Goal: Task Accomplishment & Management: Manage account settings

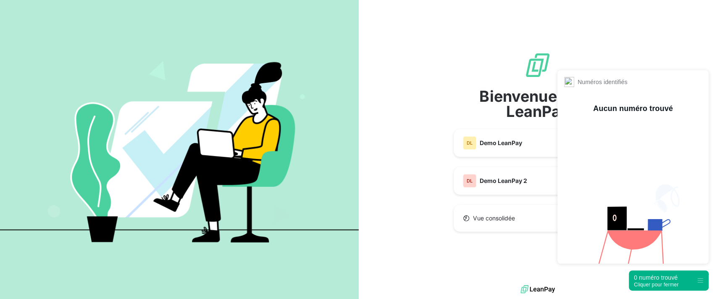
click at [649, 278] on div "0 numéro trouvé" at bounding box center [656, 277] width 45 height 8
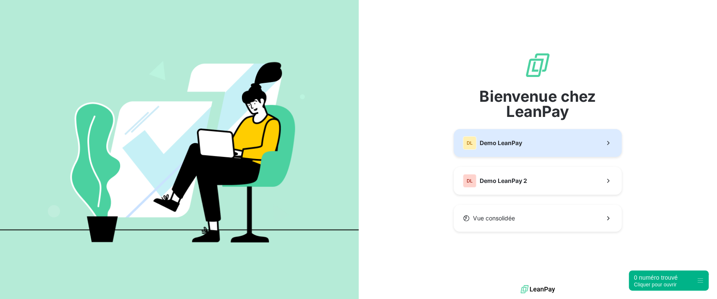
click at [516, 146] on span "Demo LeanPay" at bounding box center [501, 143] width 42 height 8
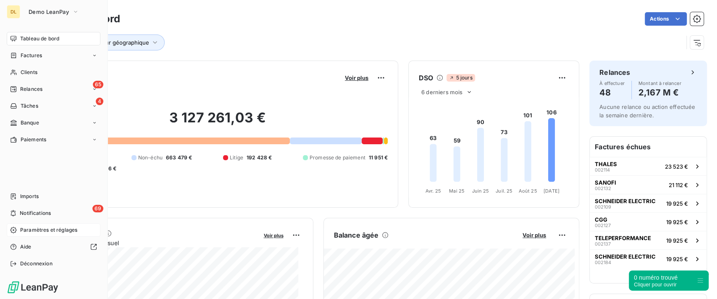
click at [59, 231] on span "Paramètres et réglages" at bounding box center [48, 230] width 57 height 8
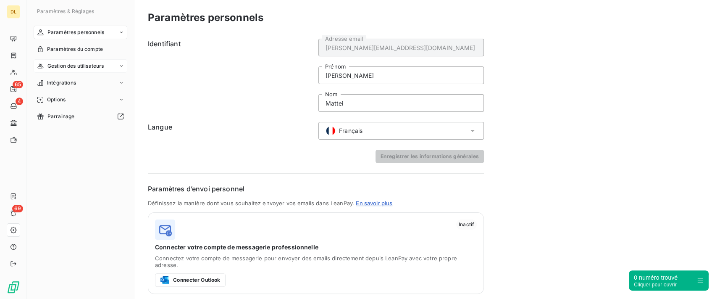
click at [101, 65] on span "Gestion des utilisateurs" at bounding box center [75, 66] width 57 height 8
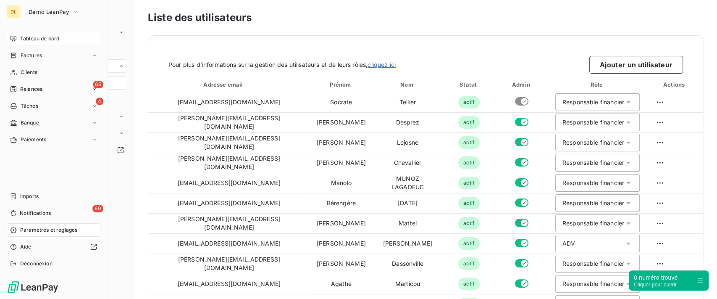
click at [11, 40] on icon at bounding box center [13, 38] width 7 height 7
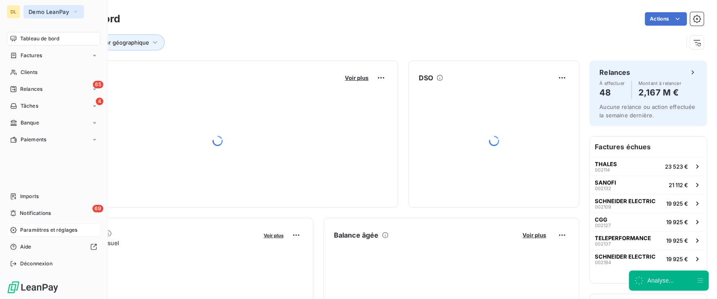
click at [40, 15] on span "Demo LeanPay" at bounding box center [49, 11] width 40 height 7
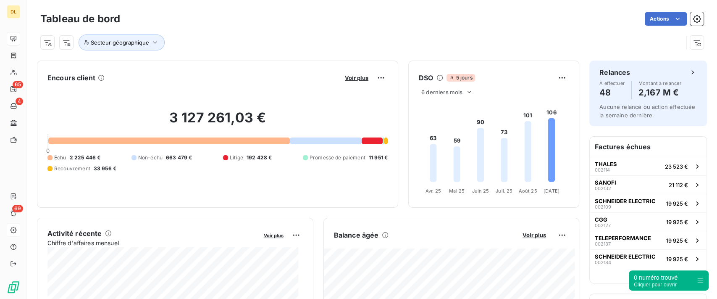
click at [251, 45] on div "Secteur géographique" at bounding box center [361, 42] width 643 height 16
click at [343, 73] on div "Voir plus" at bounding box center [364, 77] width 45 height 13
click at [346, 76] on span "Voir plus" at bounding box center [357, 77] width 24 height 7
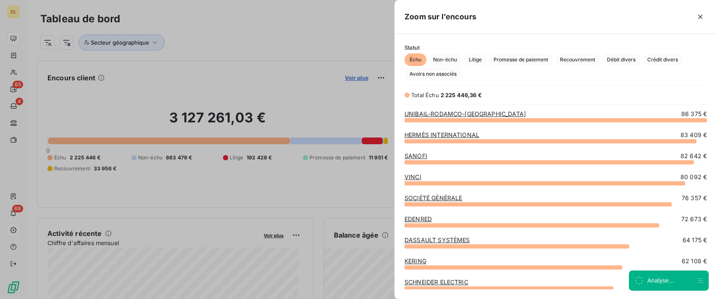
scroll to position [170, 314]
click at [515, 61] on span "Promesse de paiement" at bounding box center [520, 59] width 65 height 13
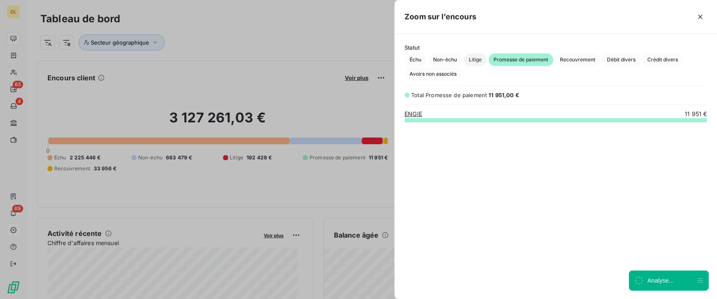
click at [465, 59] on span "Litige" at bounding box center [475, 59] width 23 height 13
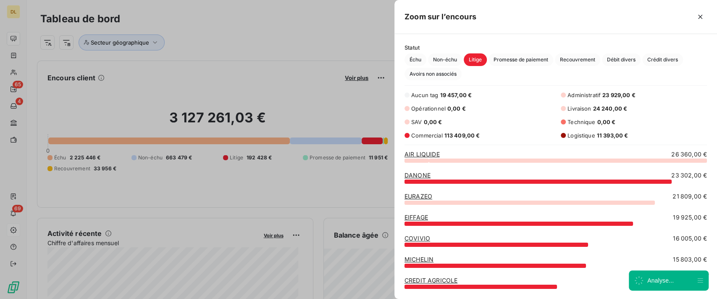
scroll to position [130, 314]
click at [701, 18] on icon "button" at bounding box center [700, 17] width 4 height 4
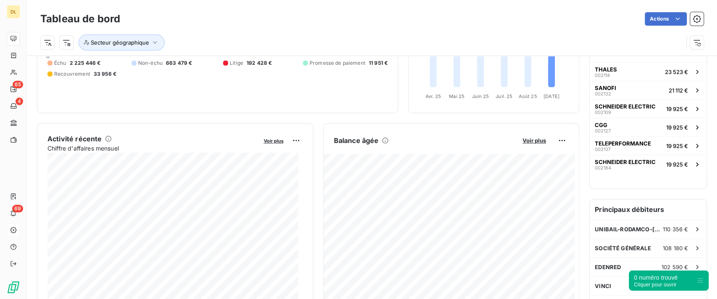
scroll to position [112, 0]
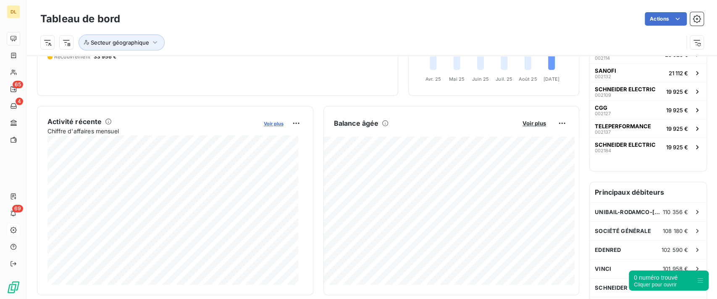
click at [269, 125] on span "Voir plus" at bounding box center [274, 124] width 20 height 6
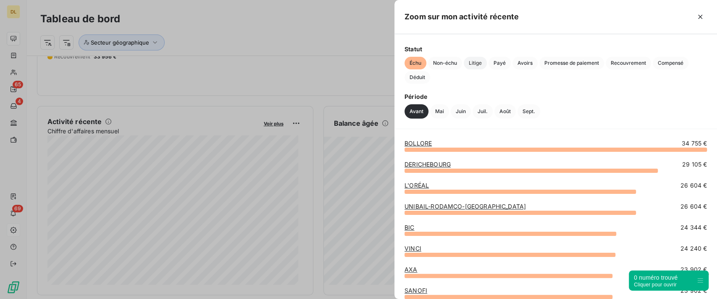
click at [479, 68] on span "Litige" at bounding box center [475, 63] width 23 height 13
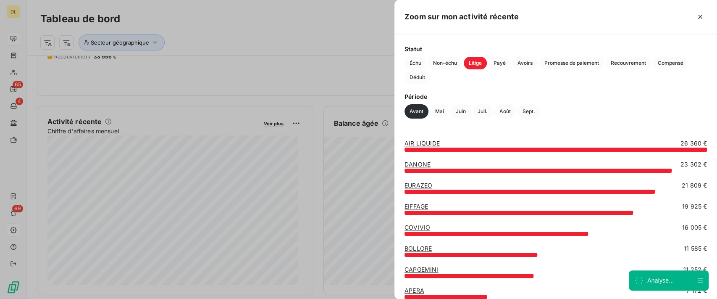
click at [538, 63] on div "Échu Non-échu Litige Payé Avoirs Promesse de paiement Recouvrement Compensé Déd…" at bounding box center [555, 70] width 302 height 27
click at [578, 63] on span "Promesse de paiement" at bounding box center [571, 63] width 65 height 13
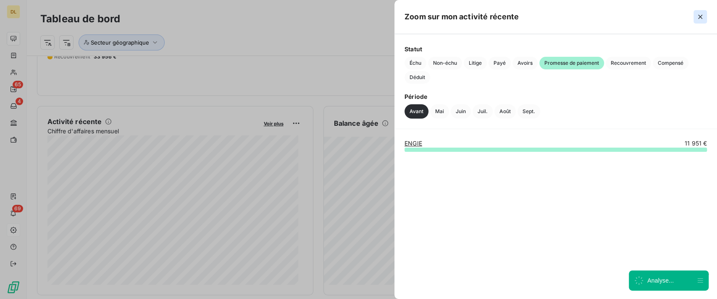
click at [699, 18] on icon "button" at bounding box center [700, 17] width 8 height 8
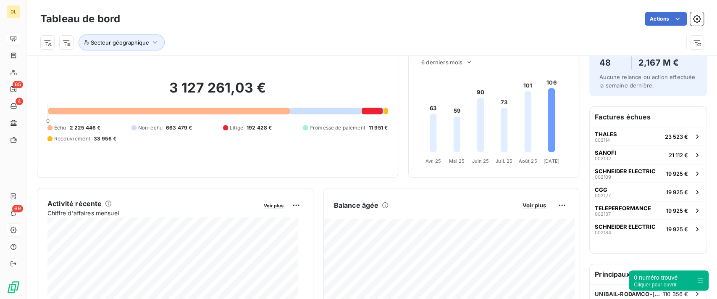
scroll to position [0, 0]
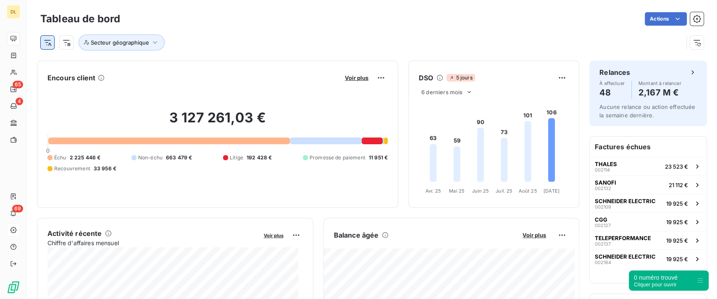
click at [47, 43] on html "DL 65 4 69 Tableau de bord Actions Secteur géographique Encours client Voir plu…" at bounding box center [358, 149] width 717 height 299
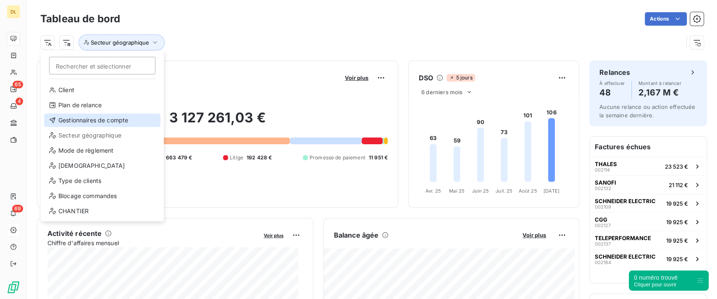
click at [104, 122] on div "Gestionnaires de compte" at bounding box center [102, 119] width 116 height 13
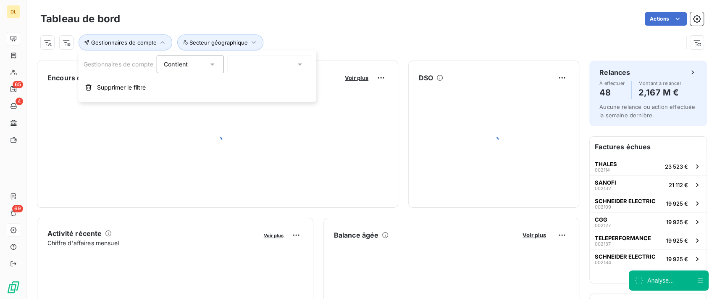
click at [256, 66] on div at bounding box center [269, 64] width 84 height 18
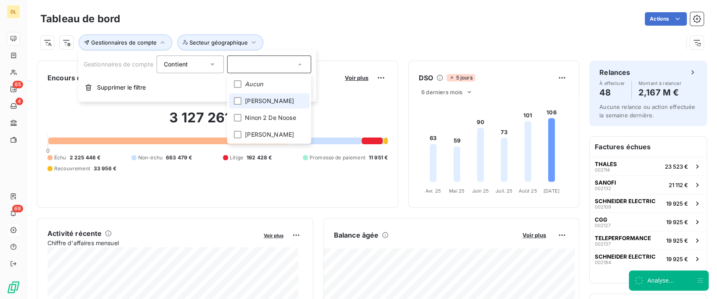
click at [275, 104] on span "[PERSON_NAME]" at bounding box center [269, 101] width 49 height 8
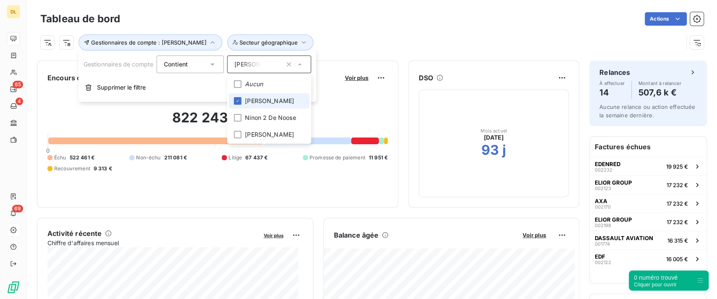
click at [270, 98] on span "[PERSON_NAME]" at bounding box center [269, 101] width 49 height 8
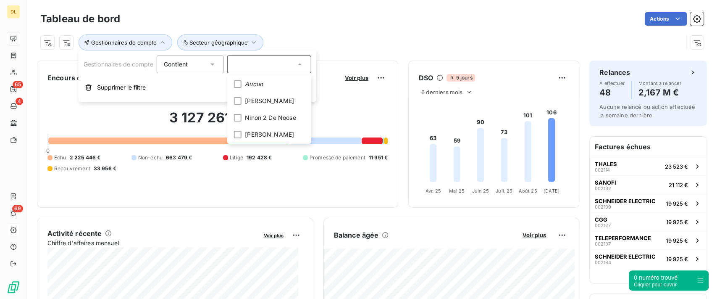
click at [301, 34] on div "Gestionnaires de compte Secteur géographique" at bounding box center [361, 42] width 643 height 16
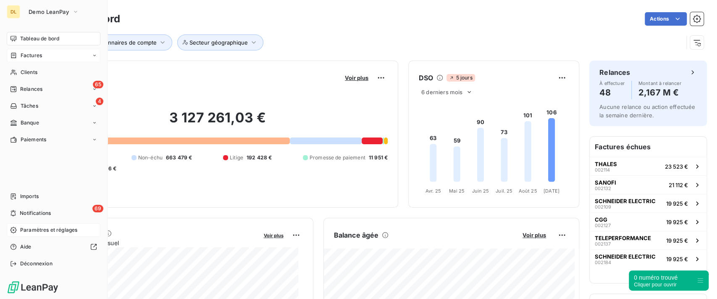
click at [27, 58] on span "Factures" at bounding box center [31, 56] width 21 height 8
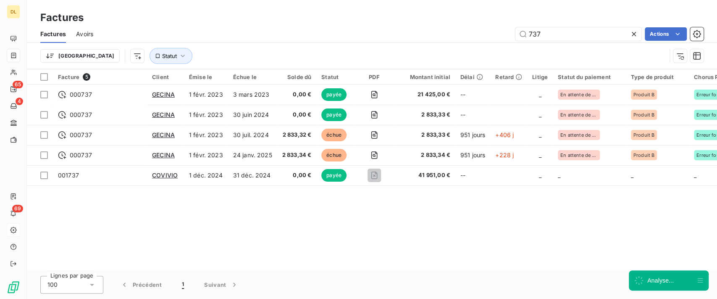
click at [632, 33] on icon at bounding box center [634, 34] width 8 height 8
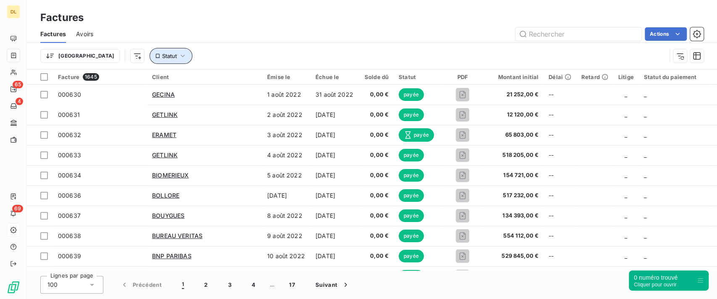
click at [179, 56] on icon "button" at bounding box center [183, 56] width 8 height 8
click at [181, 56] on icon "button" at bounding box center [183, 56] width 4 height 3
click at [179, 56] on icon "button" at bounding box center [183, 56] width 8 height 8
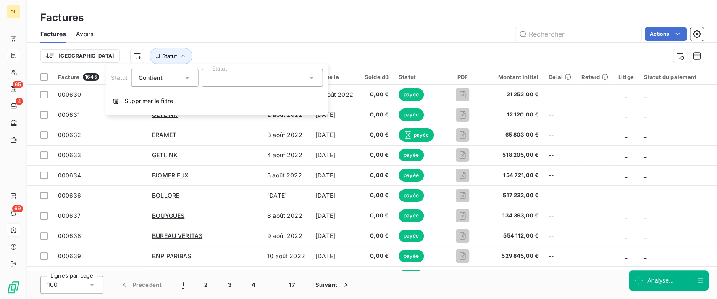
click at [281, 78] on div at bounding box center [262, 78] width 121 height 18
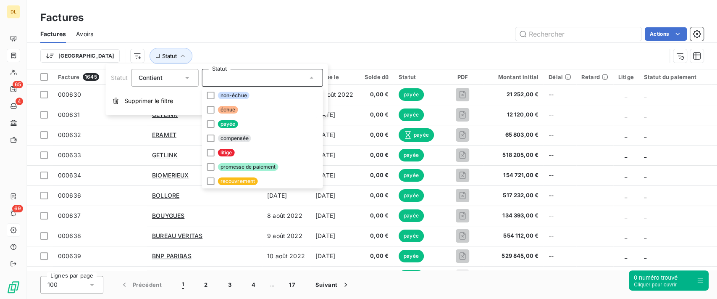
click at [431, 45] on div "Trier Statut" at bounding box center [371, 56] width 663 height 26
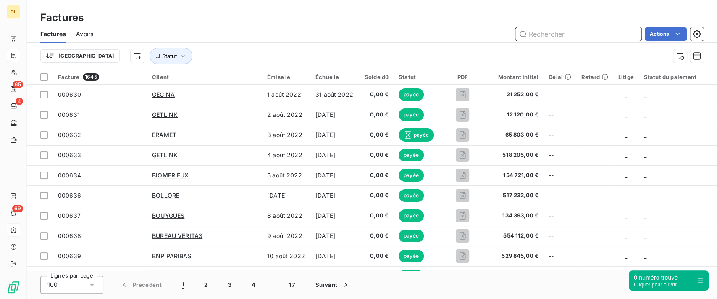
click at [536, 38] on input "text" at bounding box center [578, 33] width 126 height 13
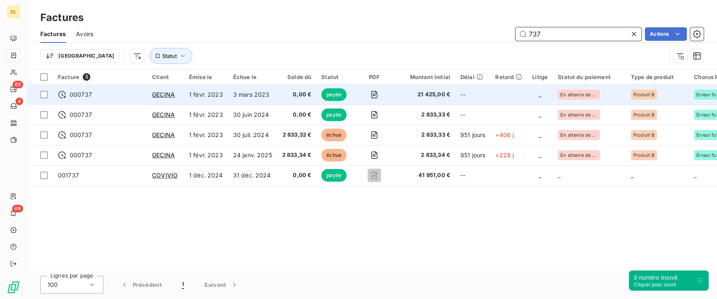
type input "737"
click at [497, 97] on td at bounding box center [508, 94] width 37 height 20
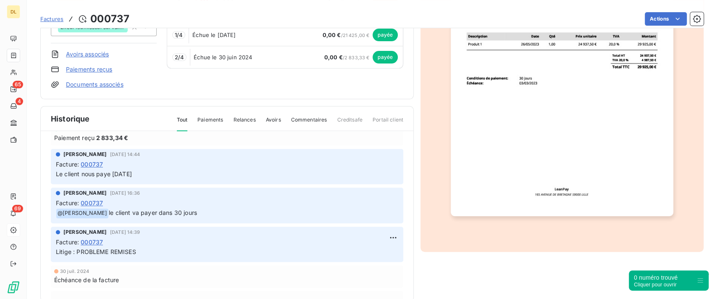
scroll to position [336, 0]
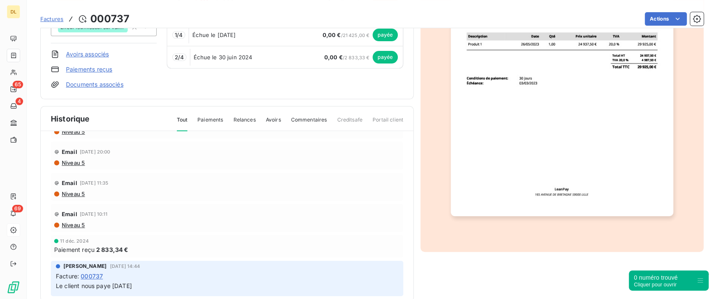
click at [69, 224] on span "Niveau 5" at bounding box center [73, 224] width 24 height 7
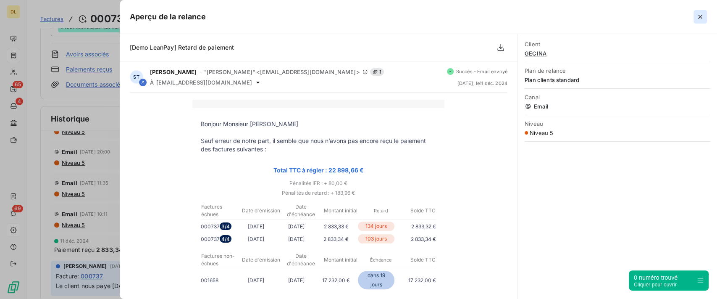
click at [698, 15] on icon "button" at bounding box center [700, 17] width 4 height 4
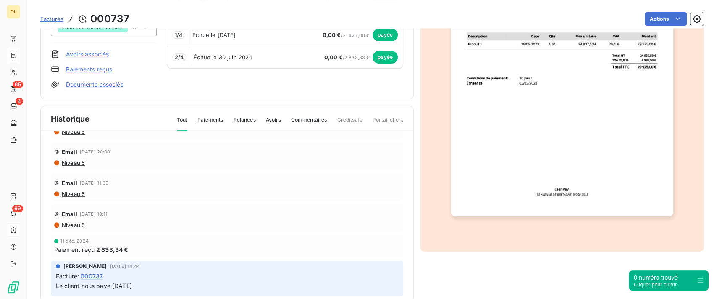
click at [295, 119] on span "Commentaires" at bounding box center [309, 123] width 36 height 14
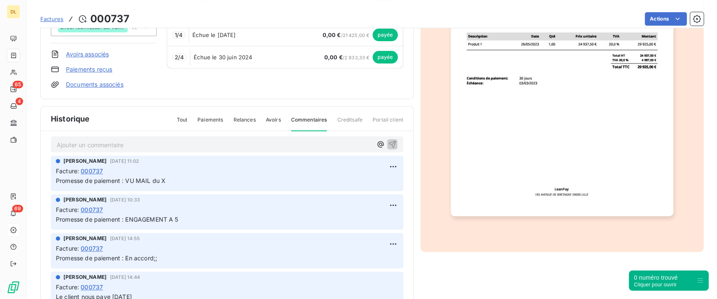
scroll to position [0, 0]
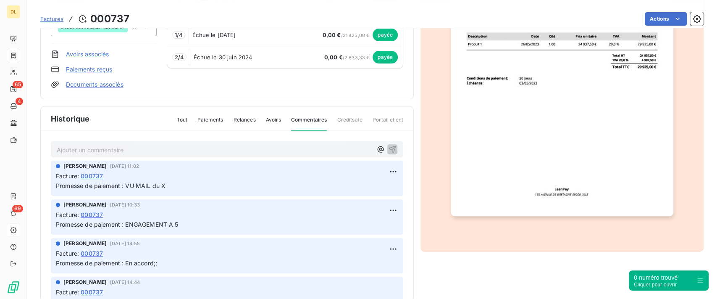
click at [178, 148] on p "Ajouter un commentaire ﻿" at bounding box center [214, 149] width 315 height 11
click at [245, 153] on div "@" at bounding box center [227, 149] width 352 height 16
click at [244, 146] on p "@" at bounding box center [214, 149] width 315 height 10
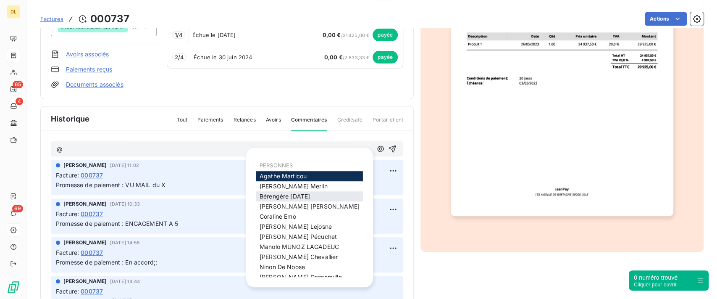
click at [283, 199] on span "[PERSON_NAME][DATE]" at bounding box center [285, 195] width 50 height 7
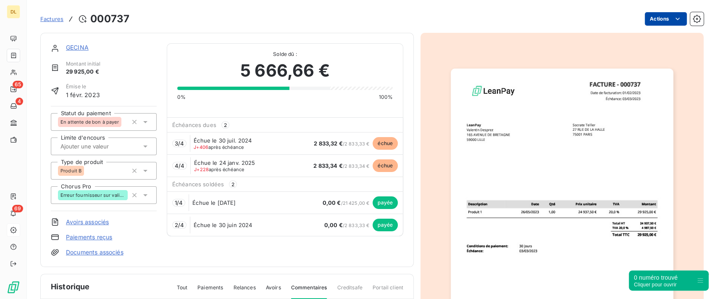
click at [655, 25] on html "DL 65 4 69 Factures [DRIVERS_LICENSE_NUMBER] Actions GECINA Montant initial 29 …" at bounding box center [358, 149] width 717 height 299
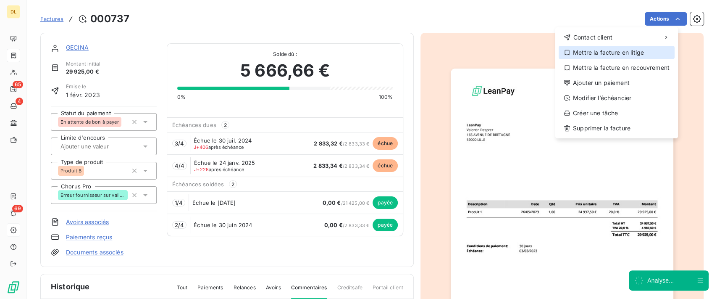
click at [610, 55] on div "Mettre la facture en litige" at bounding box center [617, 52] width 116 height 13
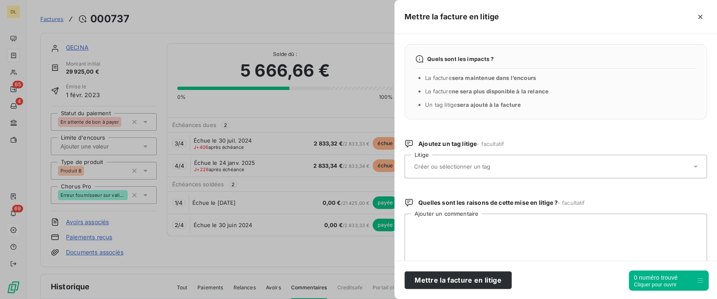
click at [501, 160] on div at bounding box center [552, 167] width 280 height 18
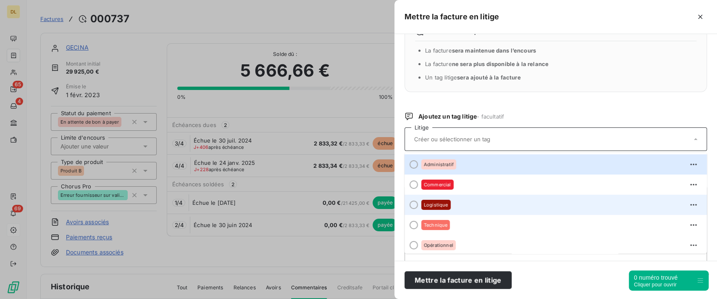
scroll to position [50, 0]
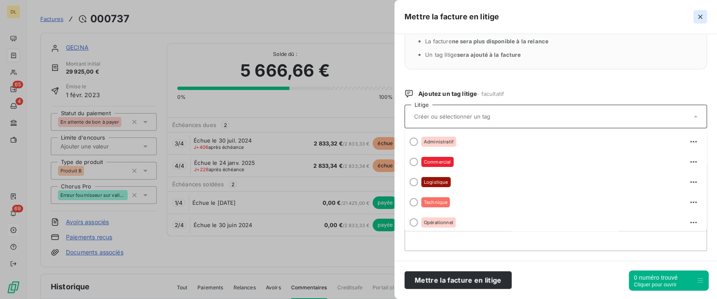
click at [696, 17] on icon "button" at bounding box center [700, 17] width 8 height 8
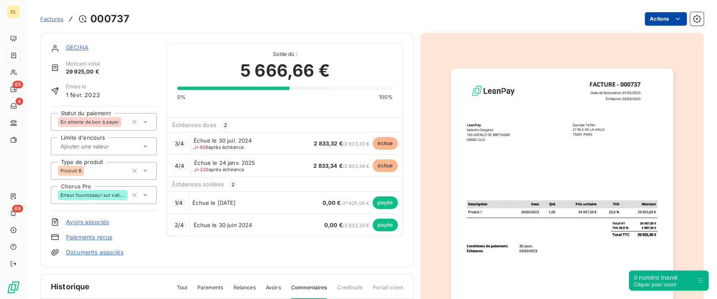
click at [651, 20] on html "DL 65 4 69 Factures [DRIVERS_LICENSE_NUMBER] Actions GECINA Montant initial 29 …" at bounding box center [358, 149] width 717 height 299
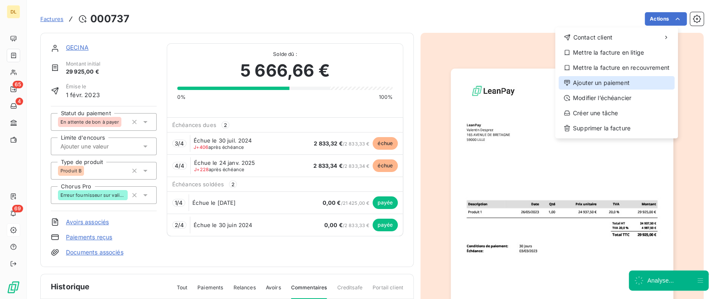
click at [614, 88] on div "Ajouter un paiement" at bounding box center [617, 82] width 116 height 13
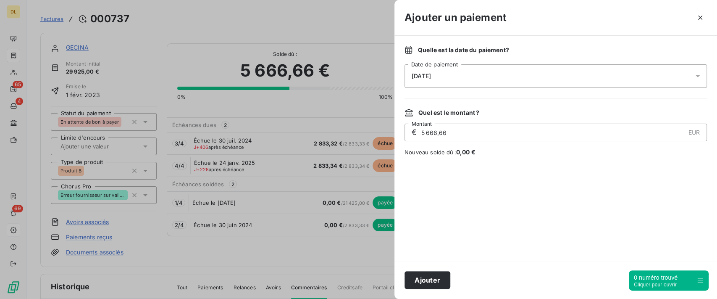
click at [447, 81] on div "[DATE]" at bounding box center [555, 76] width 302 height 24
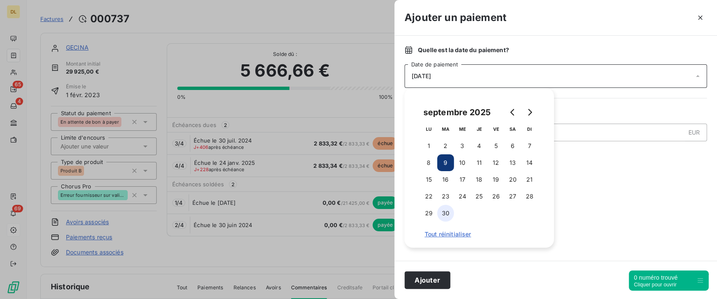
click at [447, 211] on button "30" at bounding box center [445, 213] width 17 height 17
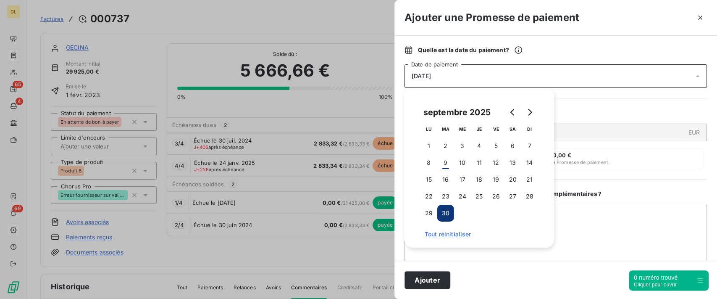
click at [601, 113] on div "Quel est le montant ?" at bounding box center [555, 112] width 302 height 8
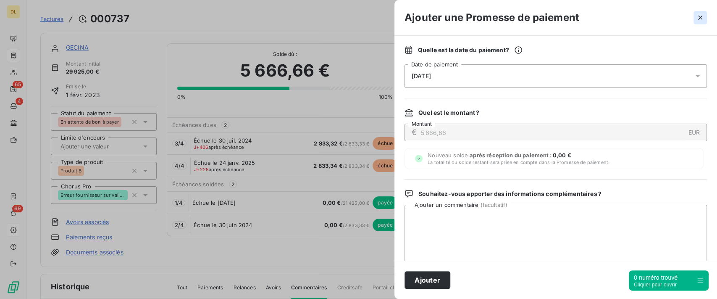
click at [700, 23] on button "button" at bounding box center [699, 17] width 13 height 13
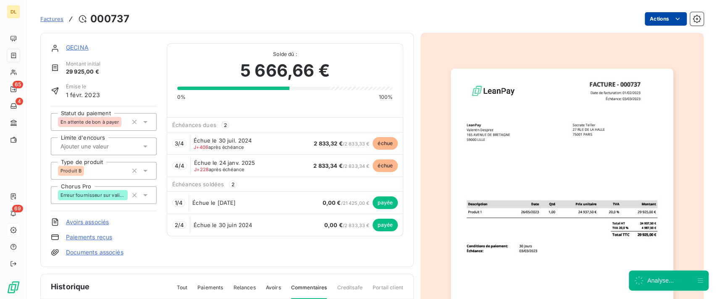
click at [653, 22] on html "DL 65 4 69 Factures [DRIVERS_LICENSE_NUMBER] Actions GECINA Montant initial 29 …" at bounding box center [358, 149] width 717 height 299
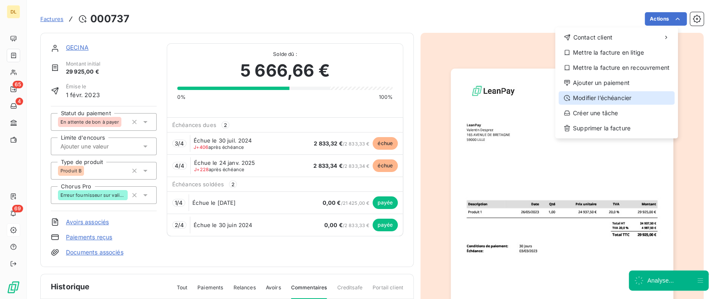
click at [600, 97] on div "Modifier l’échéancier" at bounding box center [617, 97] width 116 height 13
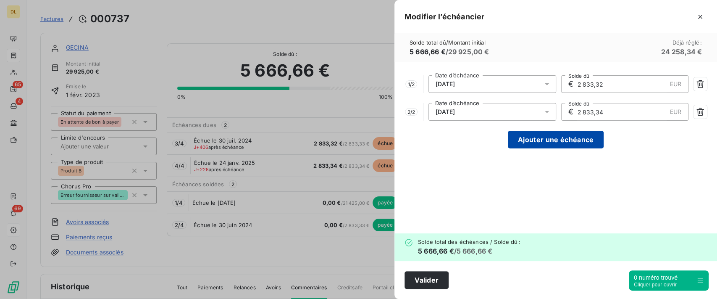
click at [569, 133] on button "Ajouter une échéance" at bounding box center [556, 140] width 96 height 18
type input "1 888,89"
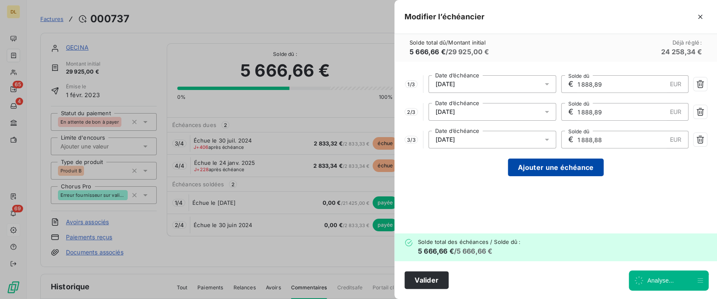
click at [575, 163] on button "Ajouter une échéance" at bounding box center [556, 167] width 96 height 18
type input "1 416,67"
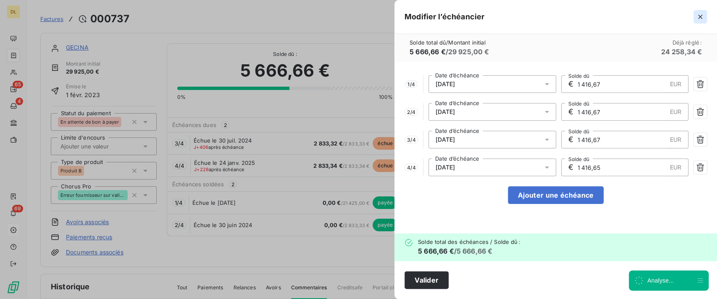
click at [699, 21] on button "button" at bounding box center [699, 16] width 13 height 13
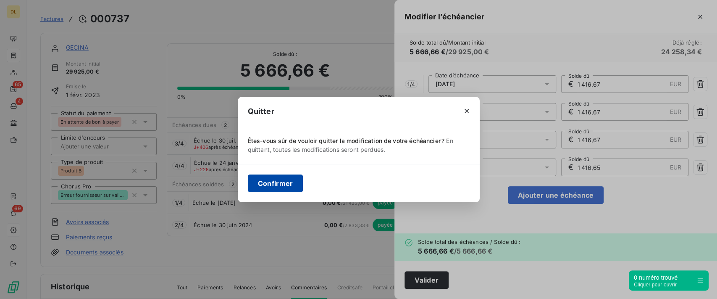
click at [297, 181] on button "Confirmer" at bounding box center [275, 183] width 55 height 18
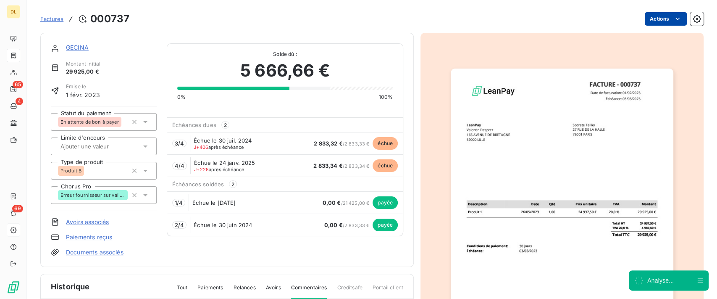
click at [664, 20] on html "DL 65 4 69 Factures [DRIVERS_LICENSE_NUMBER] Actions GECINA Montant initial 29 …" at bounding box center [358, 149] width 717 height 299
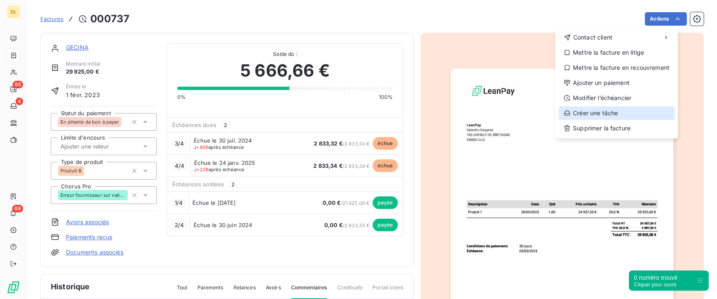
click at [611, 110] on div "Créer une tâche" at bounding box center [617, 112] width 116 height 13
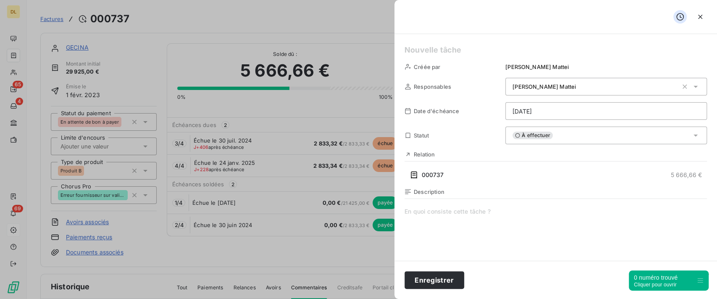
click at [609, 91] on div "[PERSON_NAME]" at bounding box center [606, 87] width 202 height 18
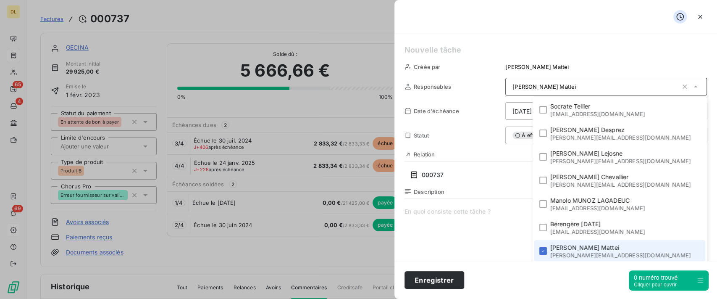
scroll to position [1, 0]
click at [538, 140] on div "À effectuer" at bounding box center [606, 135] width 202 height 18
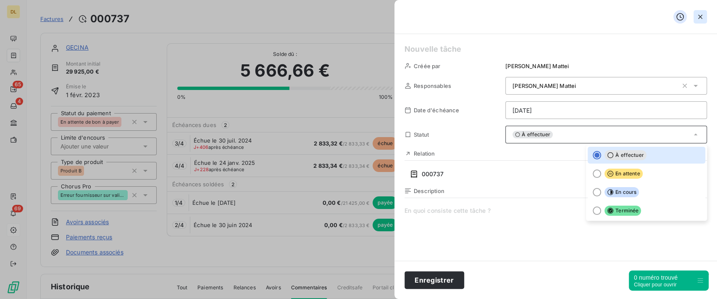
click at [702, 21] on button "button" at bounding box center [699, 16] width 13 height 13
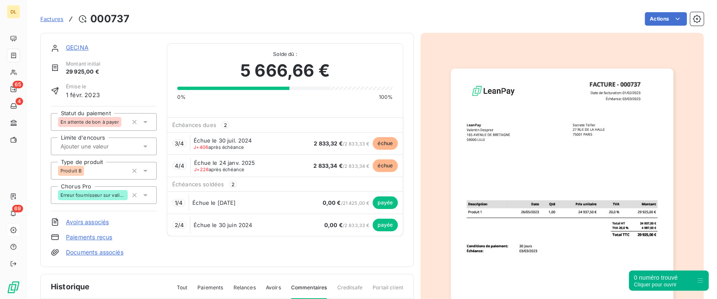
click at [102, 252] on link "Documents associés" at bounding box center [95, 252] width 58 height 8
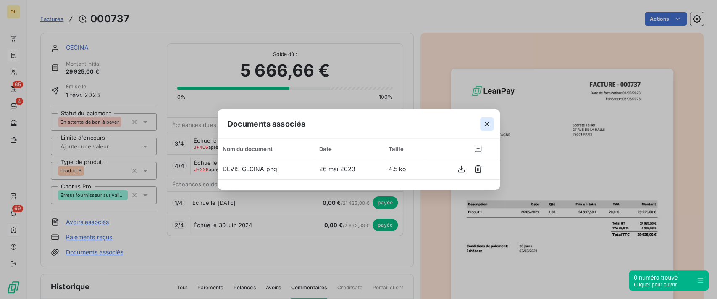
click at [488, 126] on icon "button" at bounding box center [487, 124] width 8 height 8
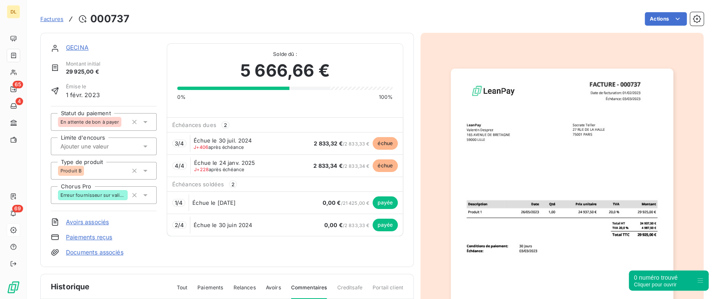
scroll to position [0, 0]
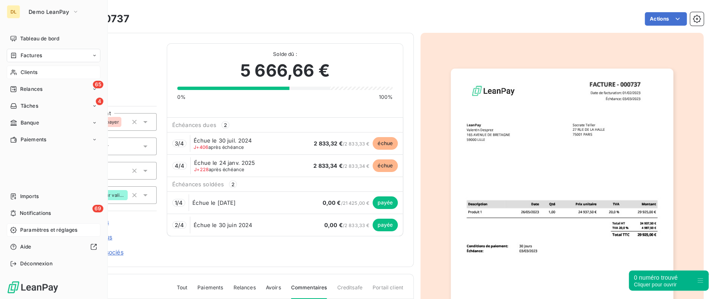
click at [23, 76] on span "Clients" at bounding box center [29, 72] width 17 height 8
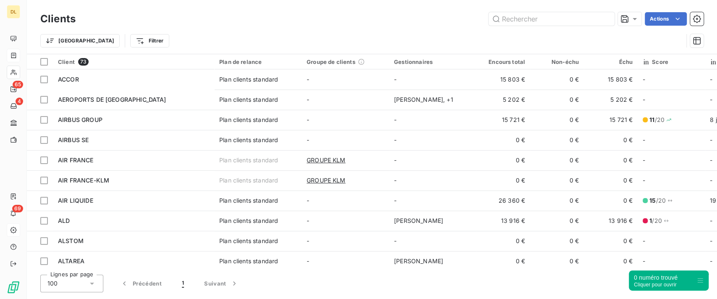
click at [281, 22] on div "Actions" at bounding box center [395, 18] width 618 height 13
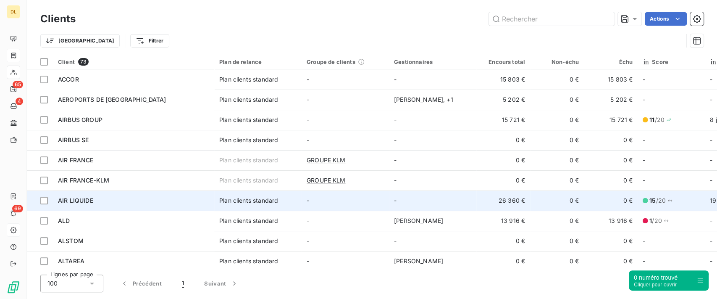
click at [226, 202] on div "Plan clients standard" at bounding box center [248, 200] width 59 height 8
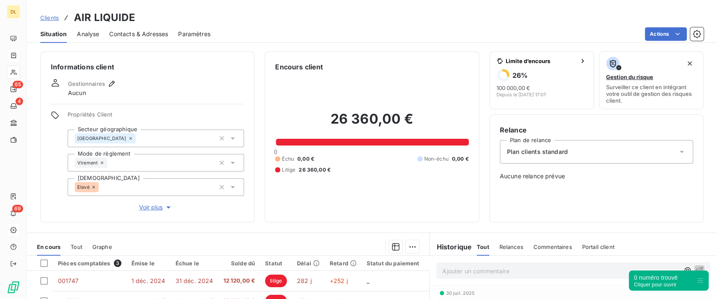
click at [90, 32] on span "Analyse" at bounding box center [88, 34] width 22 height 8
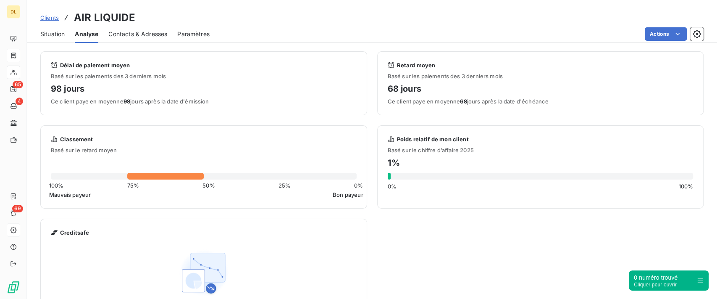
click at [149, 39] on div "Contacts & Adresses" at bounding box center [137, 34] width 59 height 18
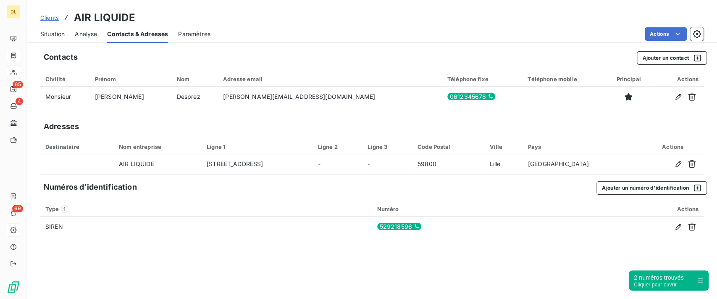
click at [60, 35] on span "Situation" at bounding box center [52, 34] width 24 height 8
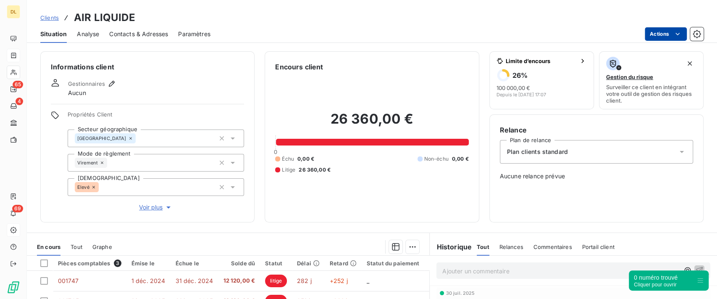
click at [659, 33] on html "DL 65 4 69 Clients AIR LIQUIDE Situation Analyse Contacts & Adresses Paramètres…" at bounding box center [358, 149] width 717 height 299
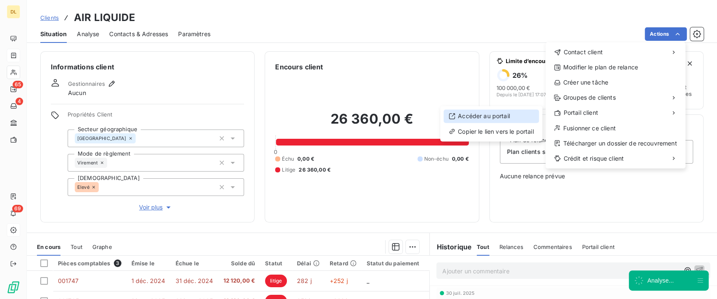
click at [509, 120] on div "Accéder au portail" at bounding box center [491, 115] width 95 height 13
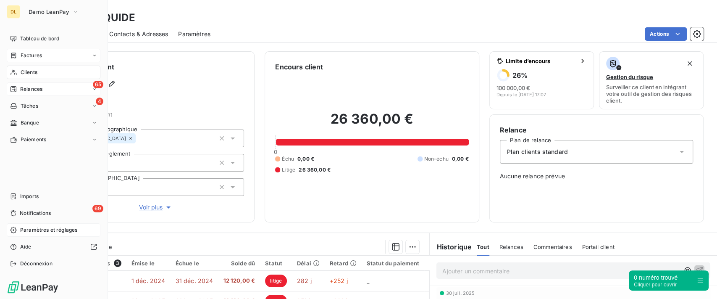
click at [17, 90] on div "Relances" at bounding box center [26, 89] width 32 height 8
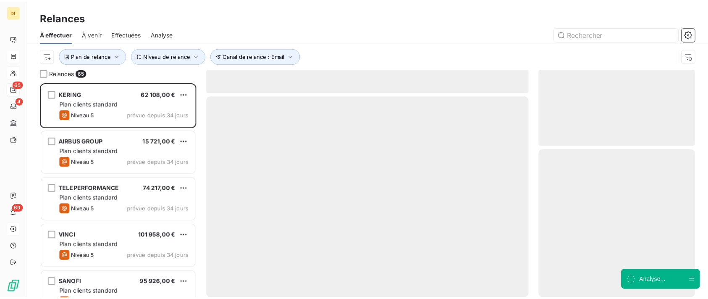
scroll to position [207, 150]
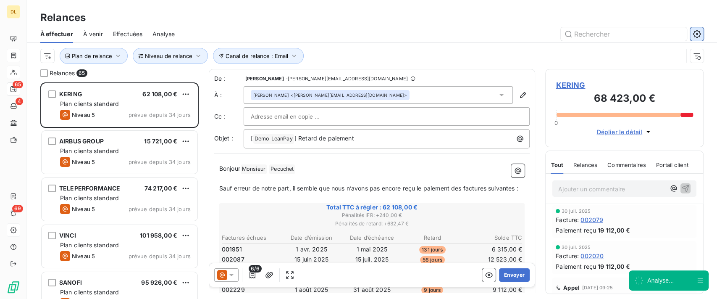
click at [701, 39] on button "button" at bounding box center [696, 33] width 13 height 13
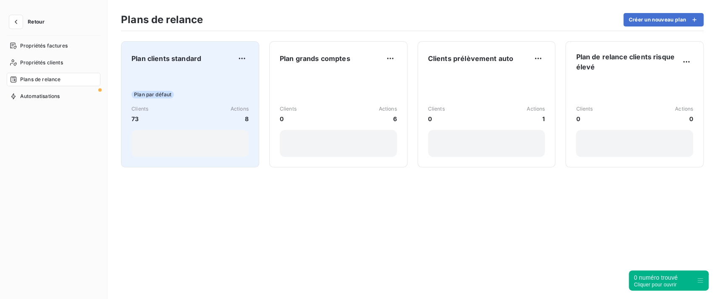
click at [216, 81] on div "Plan par défaut Clients 73 Actions 8" at bounding box center [189, 114] width 117 height 85
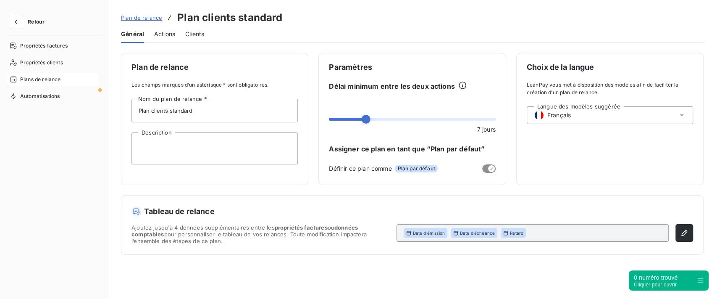
click at [165, 35] on span "Actions" at bounding box center [164, 34] width 21 height 8
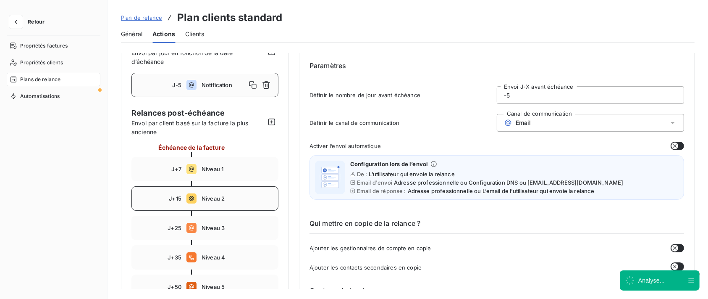
scroll to position [112, 0]
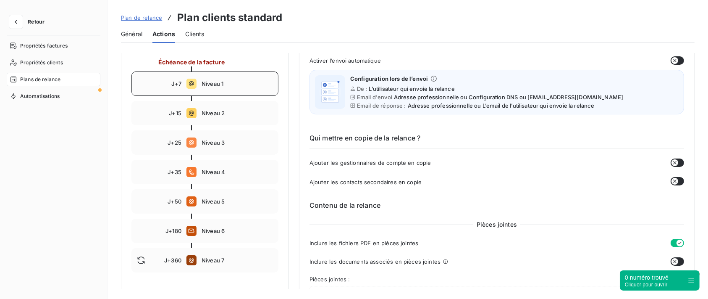
click at [242, 82] on span "Niveau 1" at bounding box center [237, 83] width 71 height 7
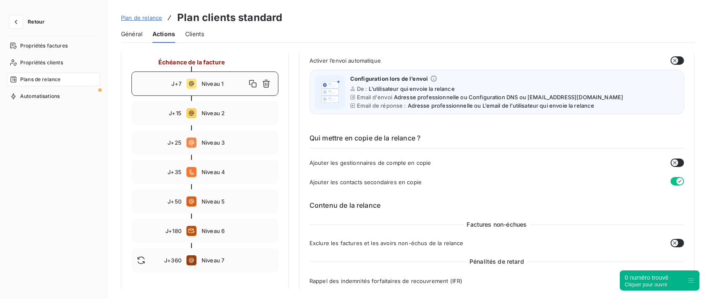
type input "7"
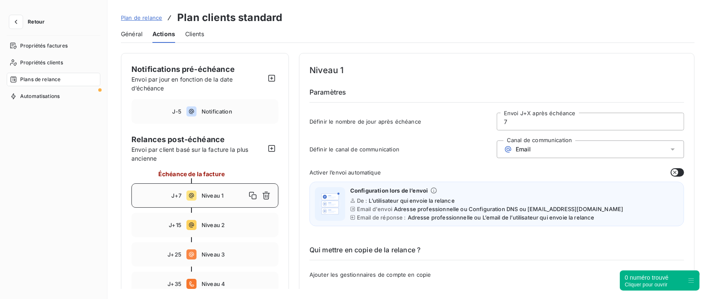
click at [506, 150] on icon at bounding box center [508, 149] width 6 height 6
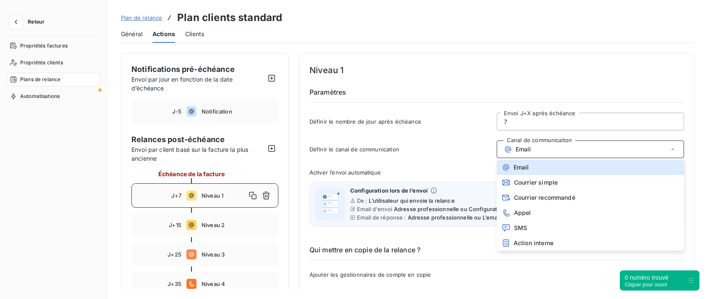
click at [658, 276] on div "0 numéro trouvé" at bounding box center [647, 277] width 44 height 8
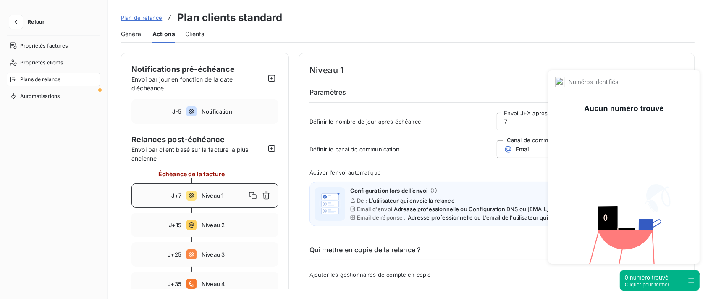
click at [648, 281] on div "Cliquer pour fermer" at bounding box center [647, 284] width 45 height 6
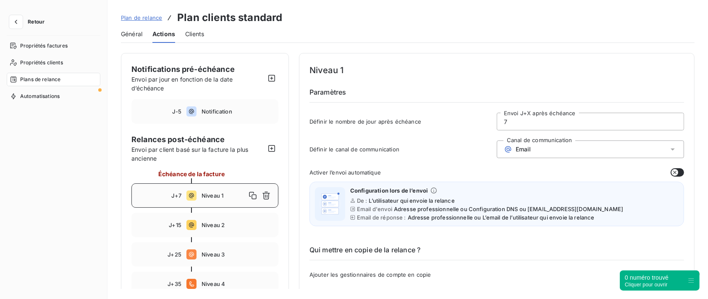
click at [557, 142] on div "Email" at bounding box center [590, 149] width 187 height 18
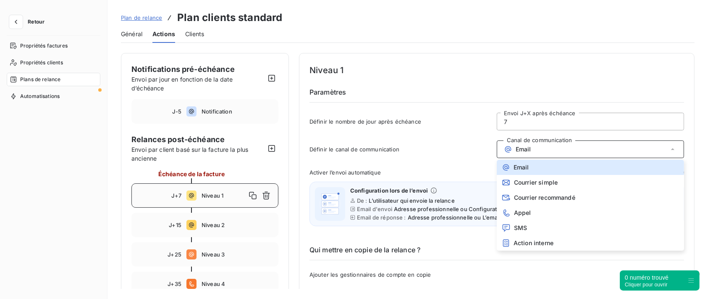
click at [410, 170] on div "Activer l’envoi automatique" at bounding box center [497, 172] width 375 height 8
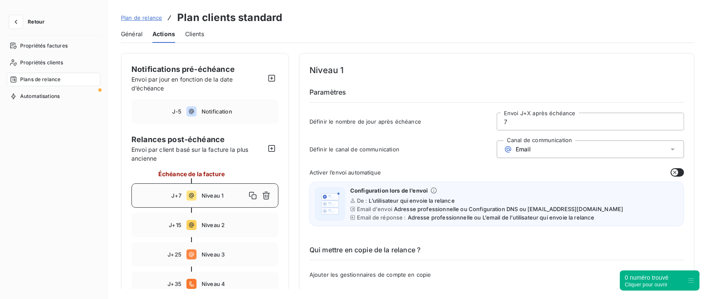
click at [676, 172] on button "button" at bounding box center [677, 172] width 13 height 8
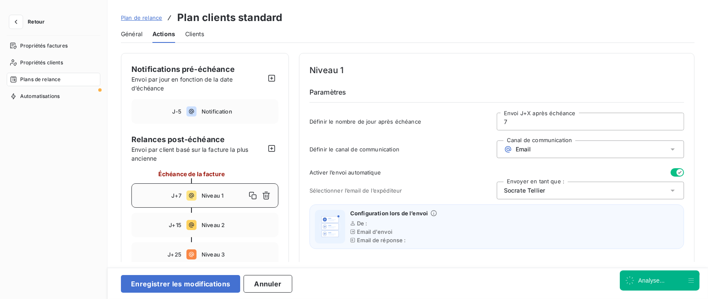
scroll to position [56, 0]
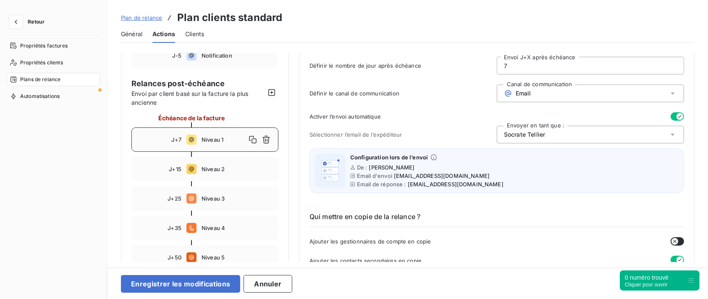
click at [672, 113] on button "button" at bounding box center [677, 116] width 13 height 8
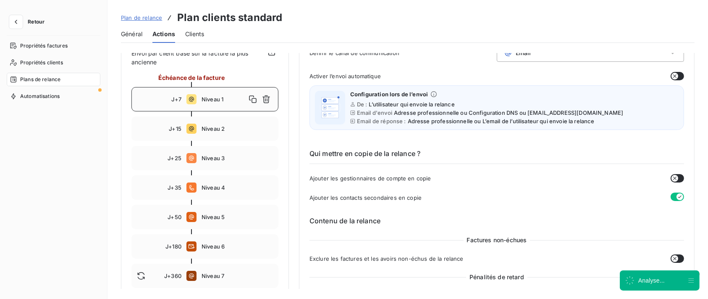
scroll to position [112, 0]
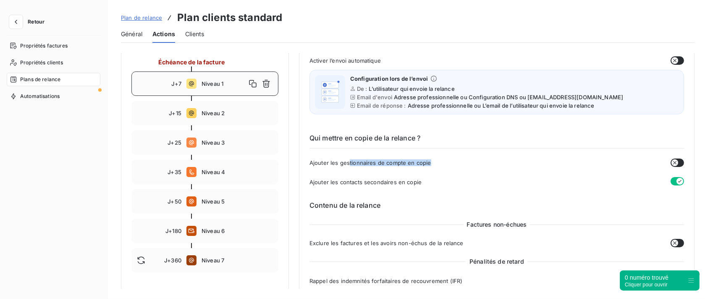
drag, startPoint x: 347, startPoint y: 162, endPoint x: 431, endPoint y: 160, distance: 83.6
click at [431, 160] on div "Ajouter les gestionnaires de compte en copie" at bounding box center [497, 162] width 375 height 8
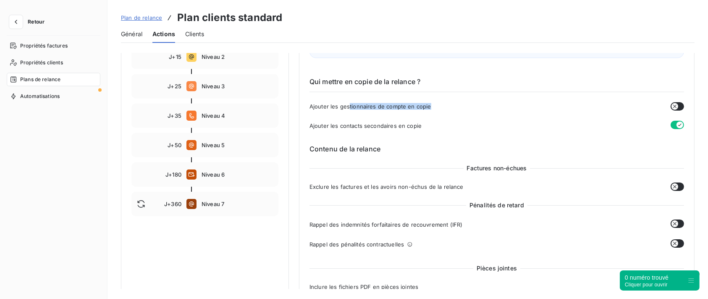
scroll to position [224, 0]
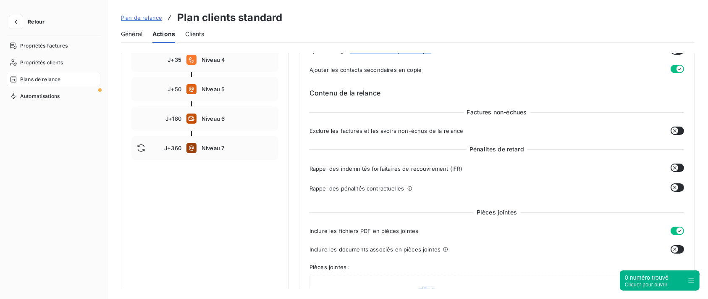
click at [672, 169] on icon "button" at bounding box center [675, 167] width 7 height 7
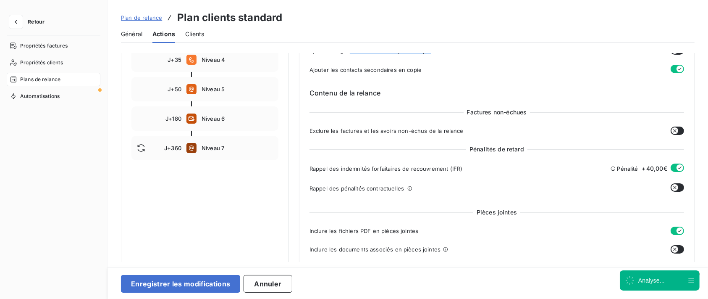
click at [672, 189] on icon "button" at bounding box center [675, 187] width 7 height 7
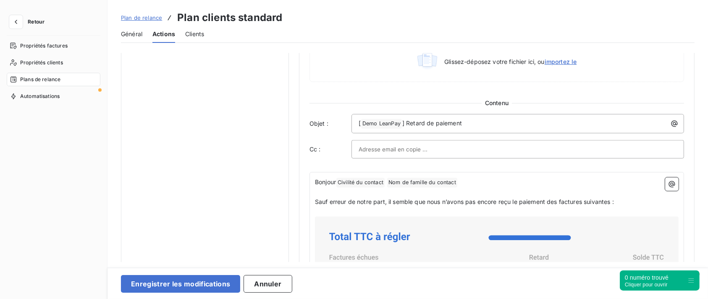
scroll to position [504, 0]
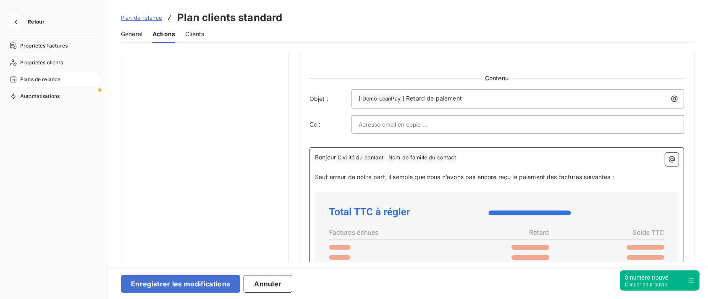
drag, startPoint x: 622, startPoint y: 172, endPoint x: 334, endPoint y: 180, distance: 287.4
click at [334, 180] on p "Sauf erreur de notre part, il semble que nous n’avons pas encore reçu le paieme…" at bounding box center [497, 177] width 364 height 10
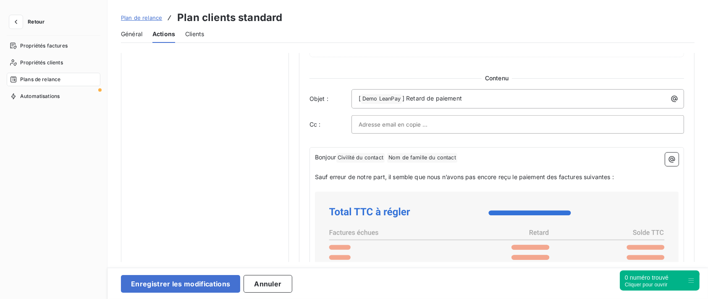
click at [448, 143] on div "Pièces jointes Inclure les fichiers PDF en pièces jointes Inclure les documents…" at bounding box center [497, 207] width 375 height 514
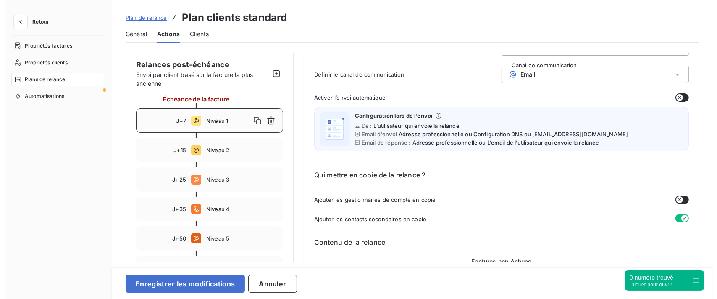
scroll to position [0, 0]
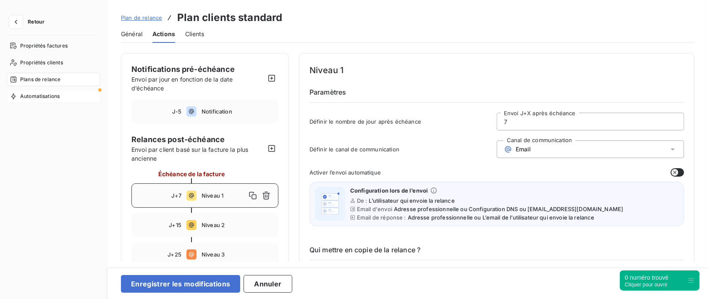
click at [70, 100] on div "Automatisations" at bounding box center [54, 95] width 94 height 13
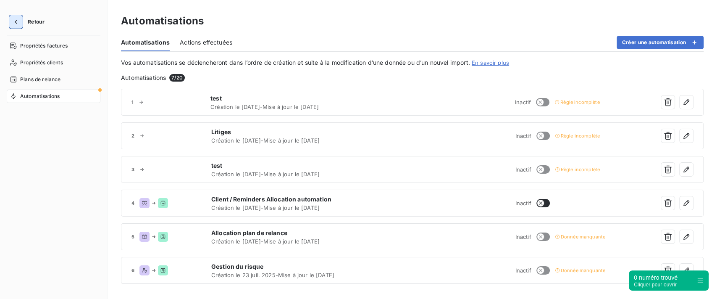
click at [17, 22] on icon "button" at bounding box center [16, 22] width 8 height 8
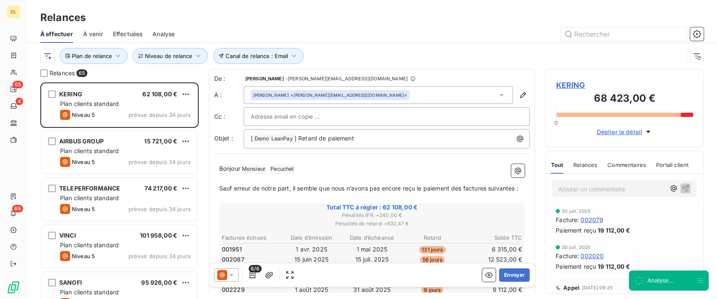
scroll to position [207, 150]
click at [279, 63] on button "Canal de relance : Email" at bounding box center [258, 56] width 91 height 16
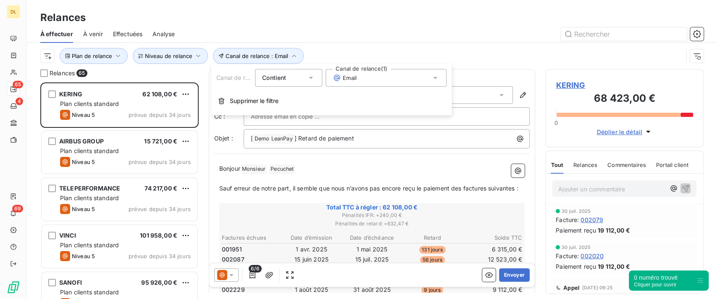
click at [363, 80] on div "Email" at bounding box center [386, 78] width 121 height 18
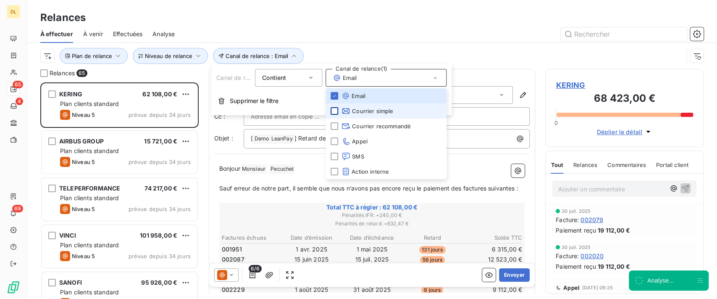
click at [332, 111] on div at bounding box center [335, 111] width 8 height 8
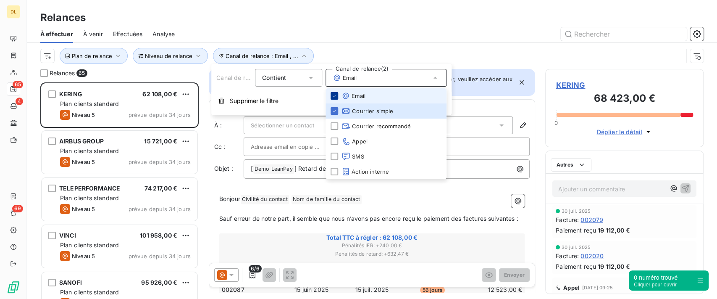
click at [335, 97] on icon at bounding box center [334, 95] width 5 height 5
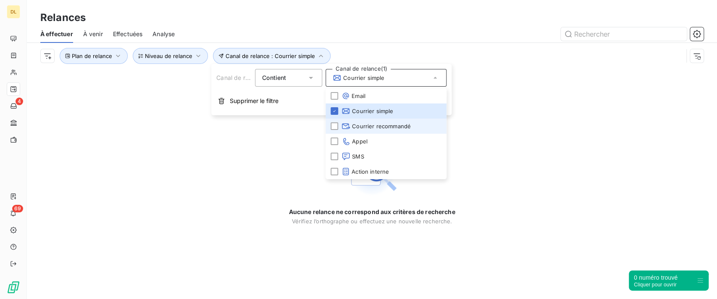
drag, startPoint x: 335, startPoint y: 128, endPoint x: 333, endPoint y: 121, distance: 7.3
click at [335, 127] on div at bounding box center [335, 126] width 8 height 8
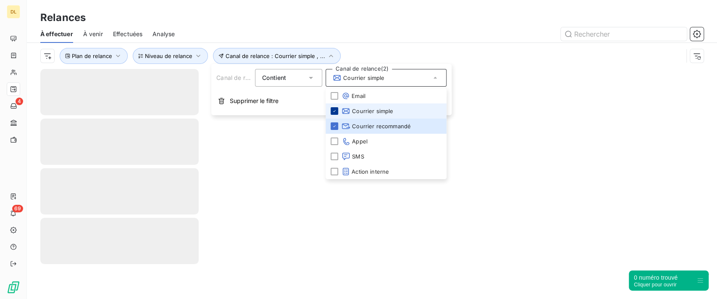
click at [335, 111] on icon at bounding box center [334, 110] width 5 height 5
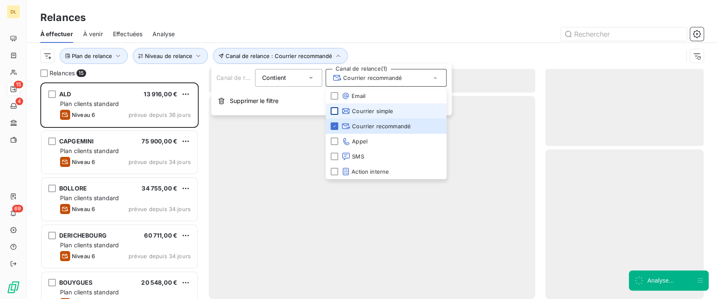
scroll to position [207, 150]
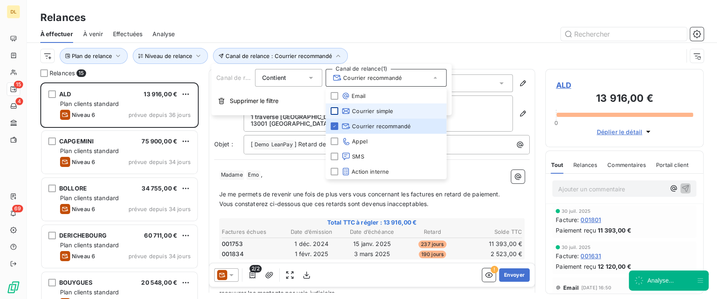
click at [472, 59] on div "Plan de relance Canal de relance : Courrier recommandé Niveau de relance" at bounding box center [361, 56] width 643 height 16
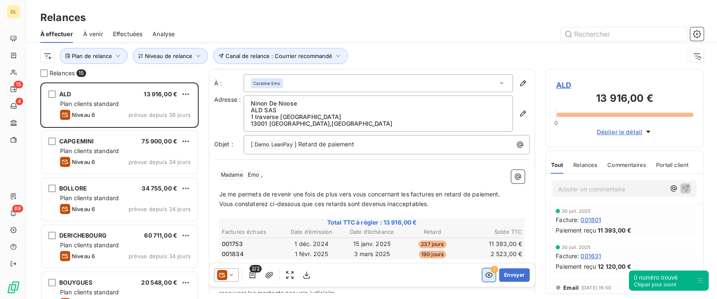
click at [485, 274] on icon "button" at bounding box center [489, 274] width 8 height 8
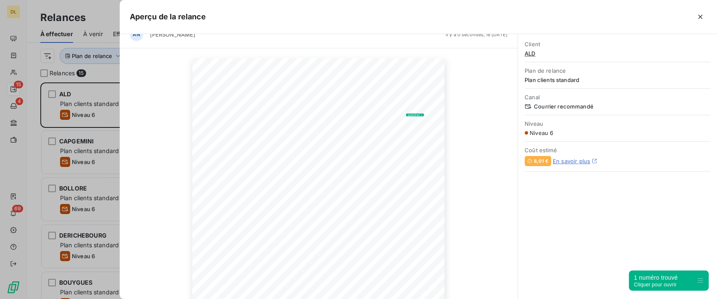
scroll to position [10, 0]
drag, startPoint x: 526, startPoint y: 159, endPoint x: 546, endPoint y: 160, distance: 20.6
click at [546, 160] on div "8,01 €" at bounding box center [538, 161] width 26 height 10
click at [702, 16] on icon "button" at bounding box center [700, 17] width 8 height 8
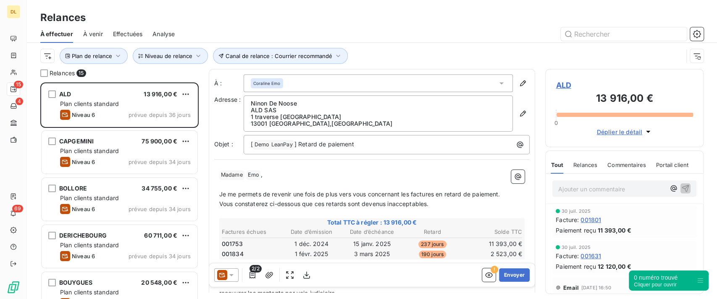
click at [158, 34] on span "Analyse" at bounding box center [163, 34] width 22 height 8
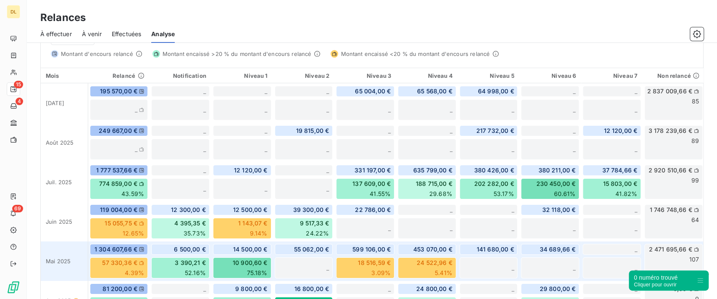
scroll to position [128, 0]
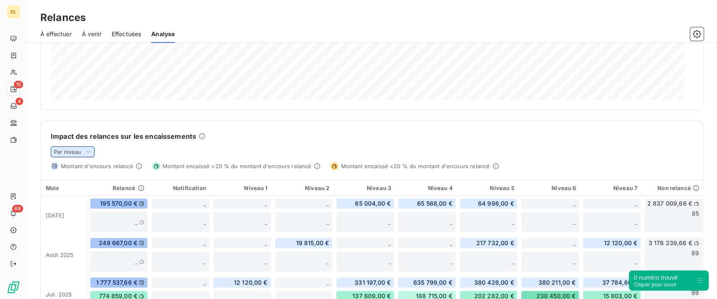
click at [78, 149] on span "Par niveau" at bounding box center [68, 151] width 28 height 7
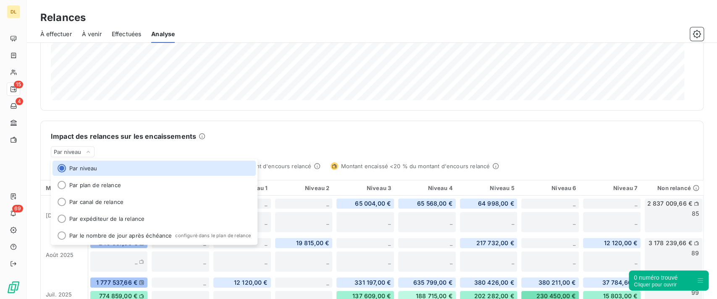
click at [349, 143] on div "Impact des relances sur les encaissements Par niveau Par niveau Par plan de rel…" at bounding box center [372, 145] width 662 height 49
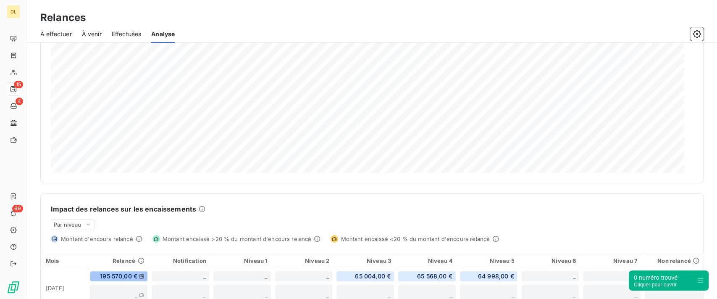
scroll to position [16, 0]
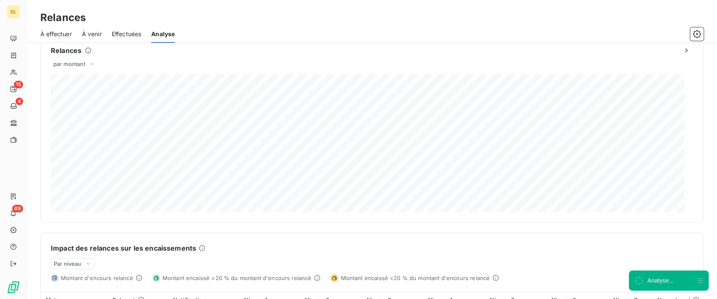
click at [131, 37] on span "Effectuées" at bounding box center [127, 34] width 30 height 8
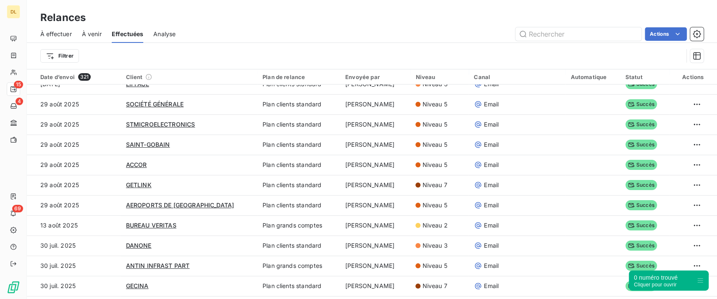
scroll to position [56, 0]
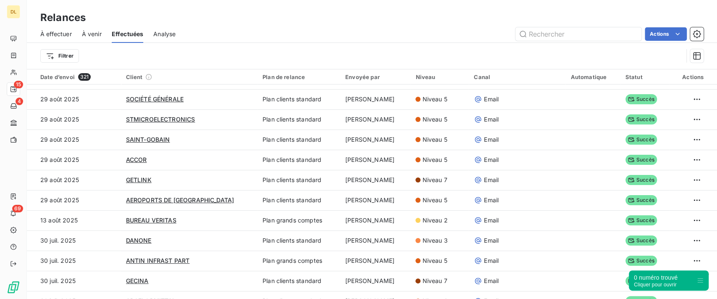
click at [64, 32] on span "À effectuer" at bounding box center [56, 34] width 32 height 8
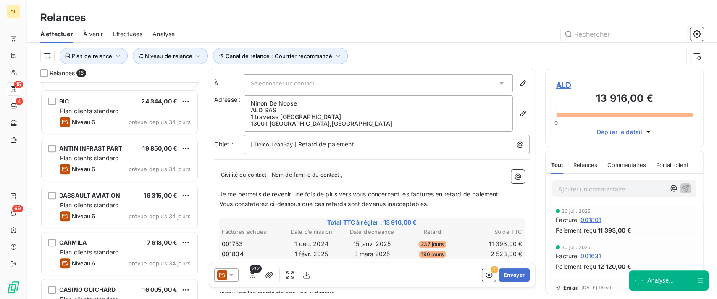
scroll to position [224, 0]
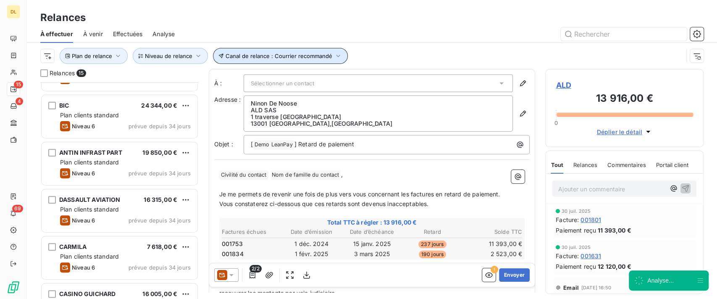
click at [307, 60] on button "Canal de relance : Courrier recommandé" at bounding box center [280, 56] width 135 height 16
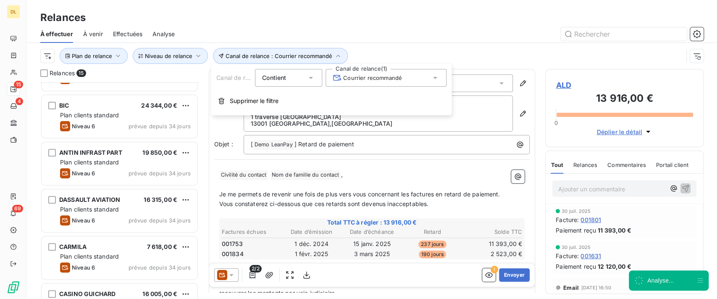
click at [370, 78] on span "Courrier recommandé" at bounding box center [367, 78] width 69 height 8
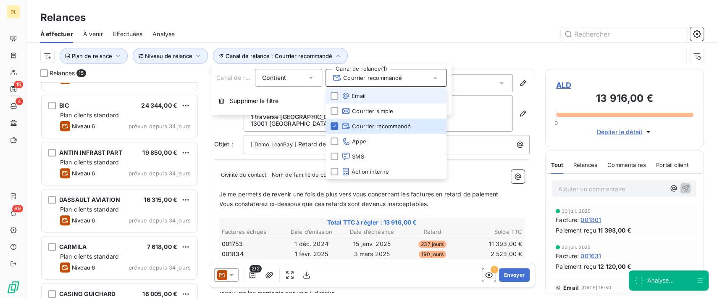
click at [359, 97] on span "Email" at bounding box center [353, 96] width 24 height 8
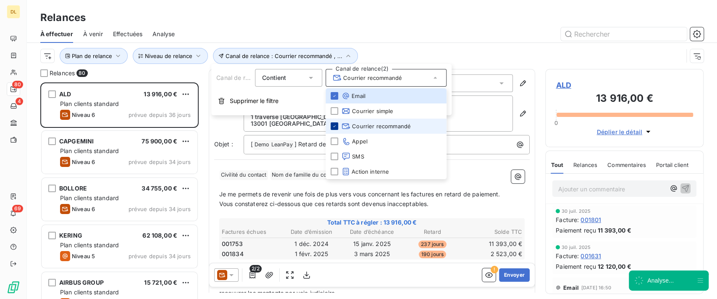
click at [335, 126] on icon at bounding box center [334, 126] width 3 height 2
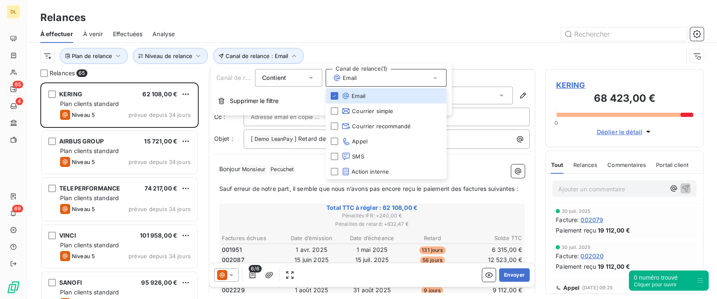
scroll to position [56, 0]
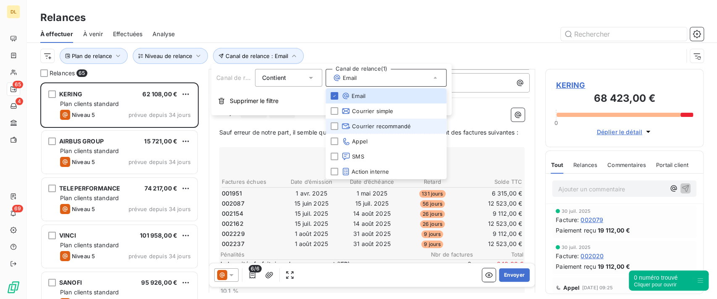
click at [487, 147] on p "﻿" at bounding box center [372, 142] width 306 height 10
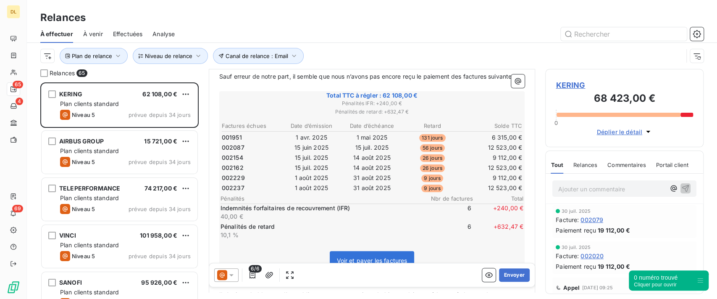
click at [479, 265] on div "6/6 Envoyer" at bounding box center [372, 275] width 326 height 24
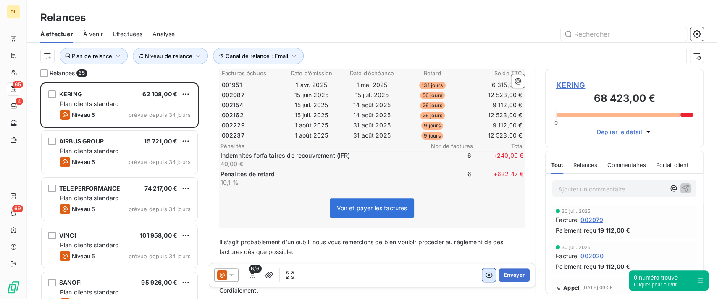
click at [485, 272] on icon "button" at bounding box center [489, 274] width 8 height 8
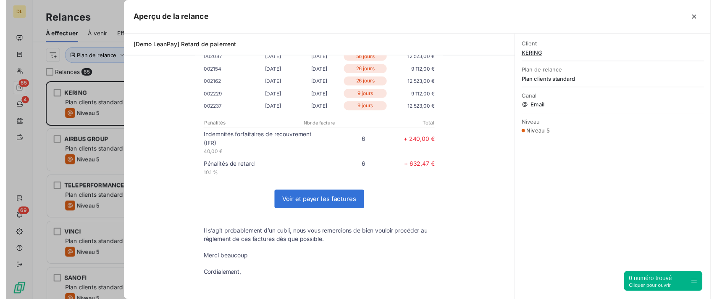
scroll to position [207, 150]
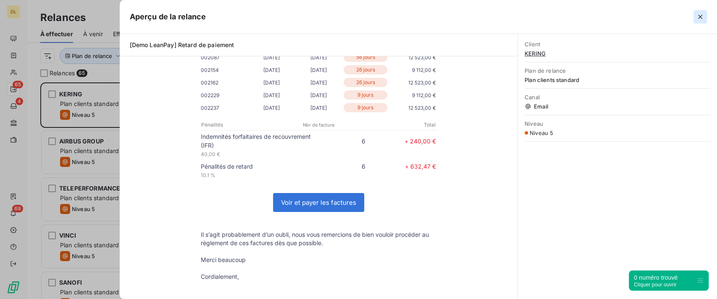
click at [698, 16] on icon "button" at bounding box center [700, 17] width 8 height 8
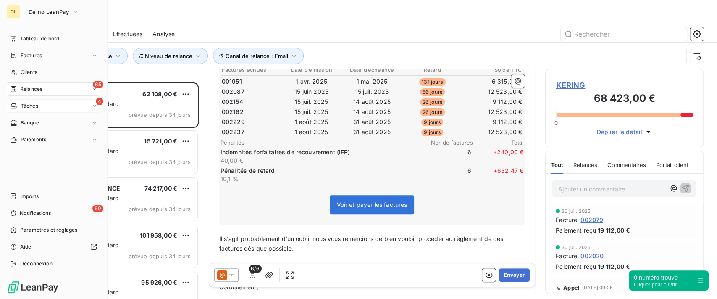
click at [36, 110] on div "4 Tâches" at bounding box center [54, 105] width 94 height 13
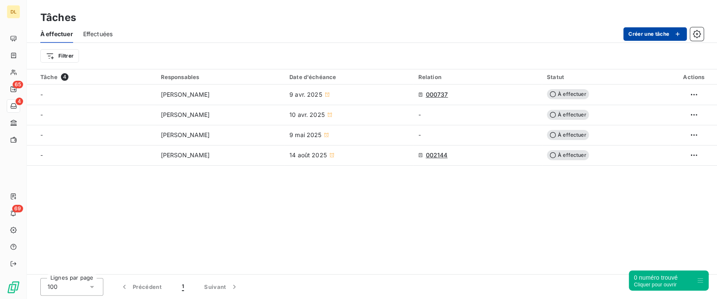
click at [655, 32] on button "Créer une tâche" at bounding box center [654, 33] width 63 height 13
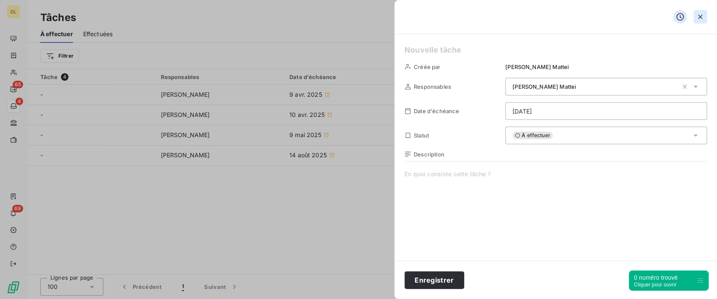
click at [702, 18] on icon "button" at bounding box center [700, 17] width 8 height 8
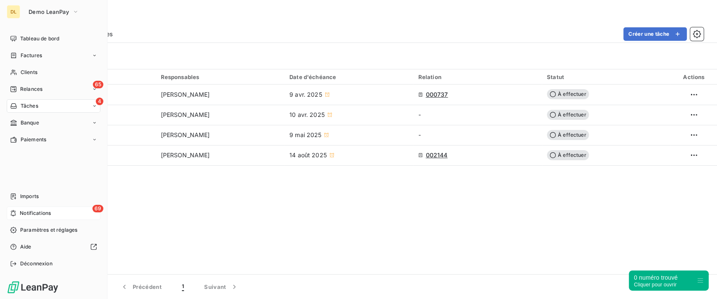
click at [42, 213] on span "Notifications" at bounding box center [35, 213] width 31 height 8
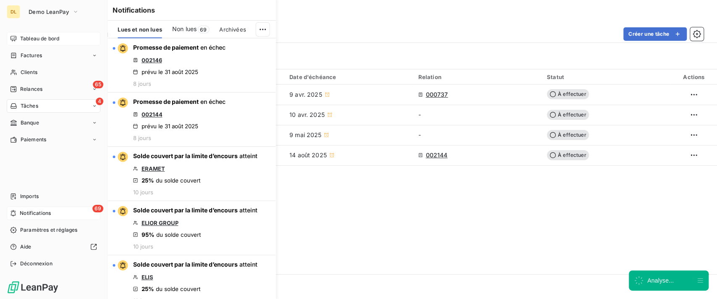
click at [20, 39] on span "Tableau de bord" at bounding box center [39, 39] width 39 height 8
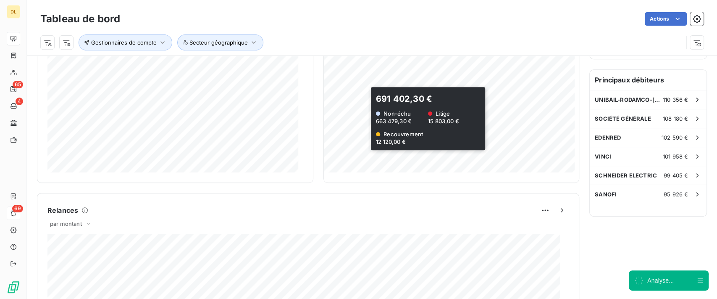
scroll to position [520, 0]
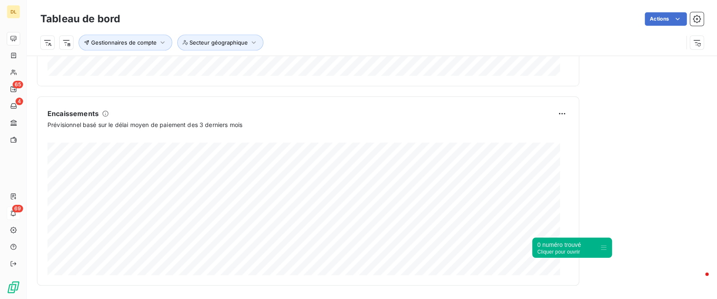
drag, startPoint x: 699, startPoint y: 278, endPoint x: 529, endPoint y: 227, distance: 177.4
click at [600, 244] on icon at bounding box center [603, 247] width 7 height 7
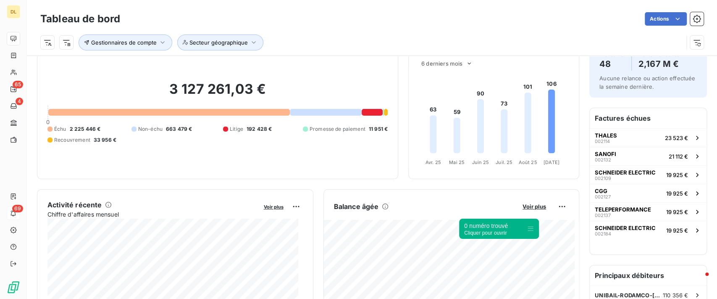
scroll to position [0, 0]
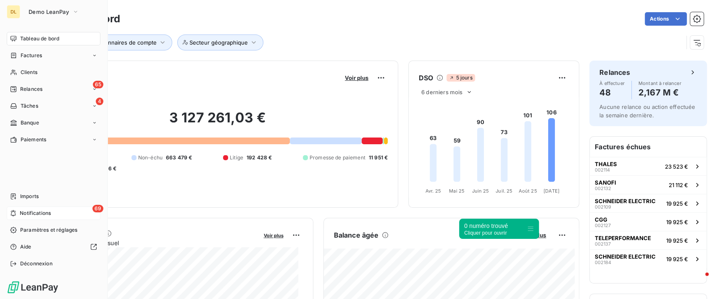
click at [22, 15] on div "DL Demo LeanPay" at bounding box center [54, 11] width 94 height 13
click at [67, 15] on button "Demo LeanPay" at bounding box center [54, 11] width 60 height 13
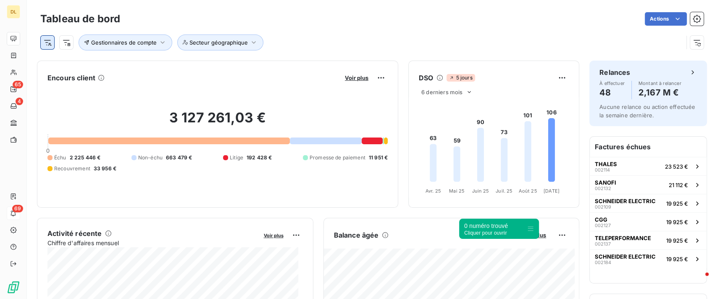
click at [49, 45] on html "DL 65 4 69 Tableau de bord Actions Gestionnaires de compte Secteur géographique…" at bounding box center [358, 149] width 717 height 299
